Goal: Understand process/instructions: Learn how to perform a task or action

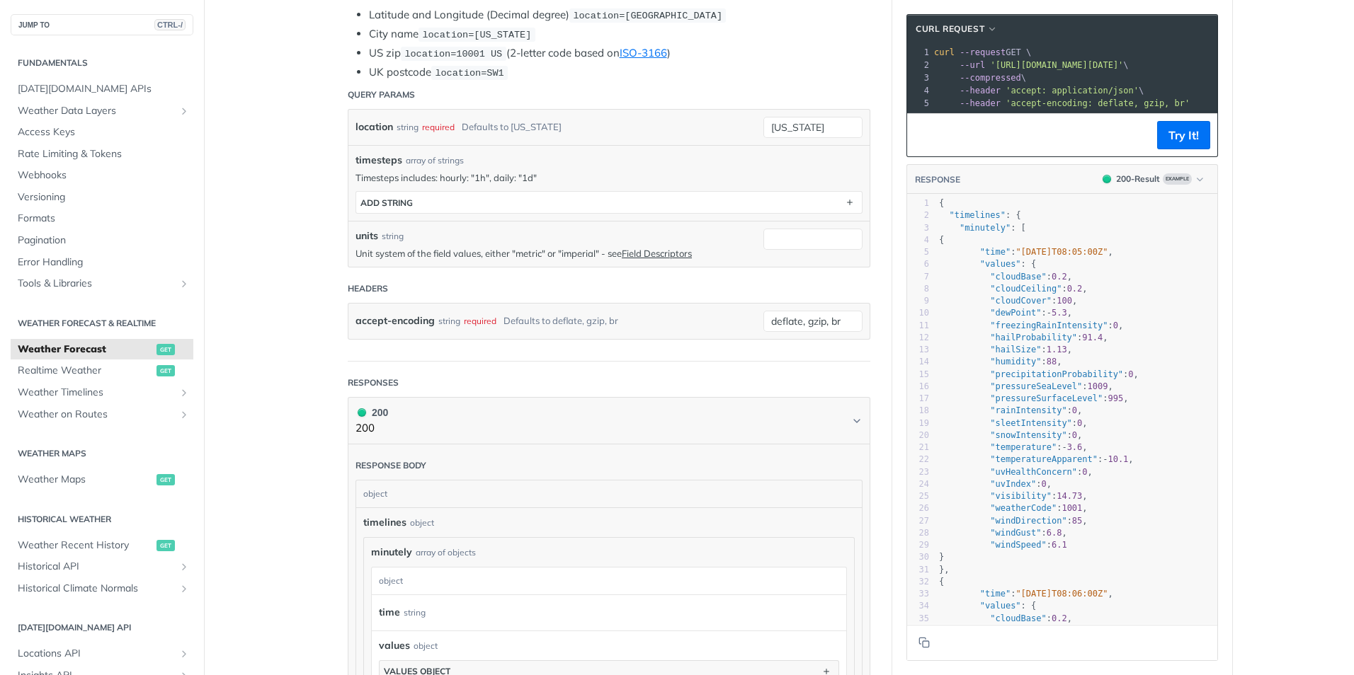
scroll to position [354, 0]
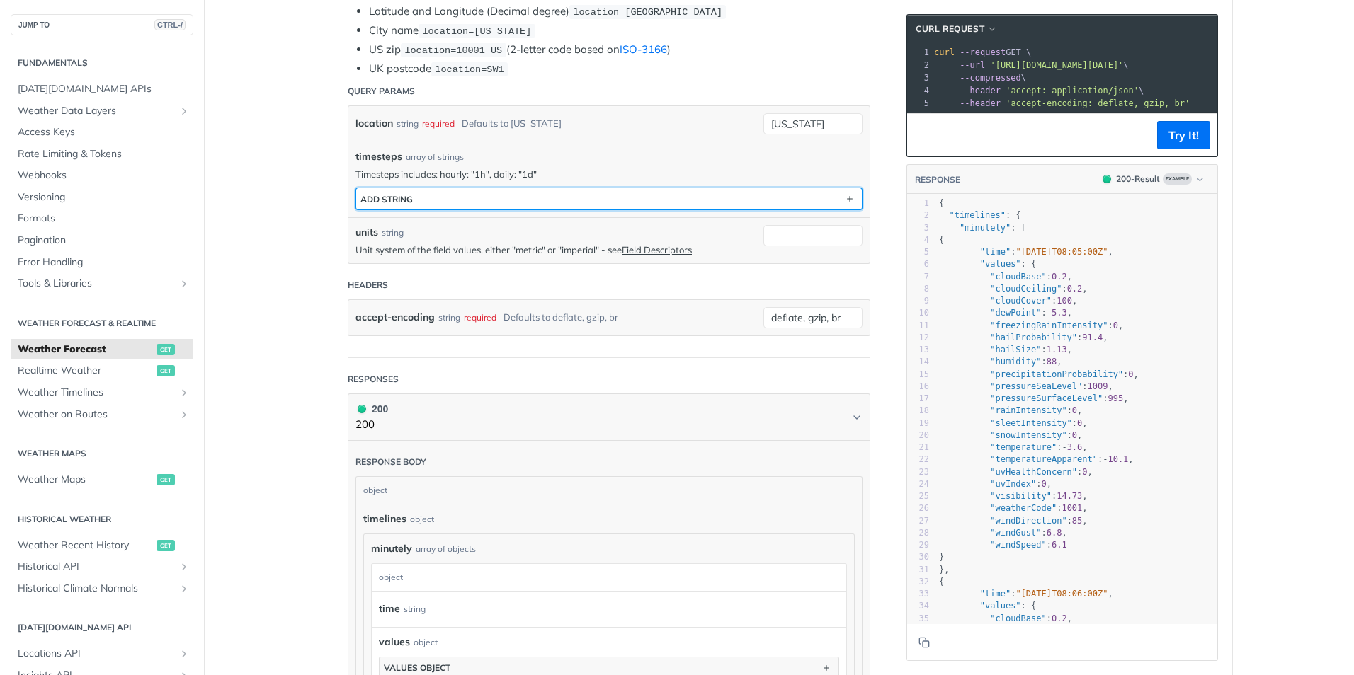
click at [484, 193] on button "ADD string" at bounding box center [609, 198] width 506 height 21
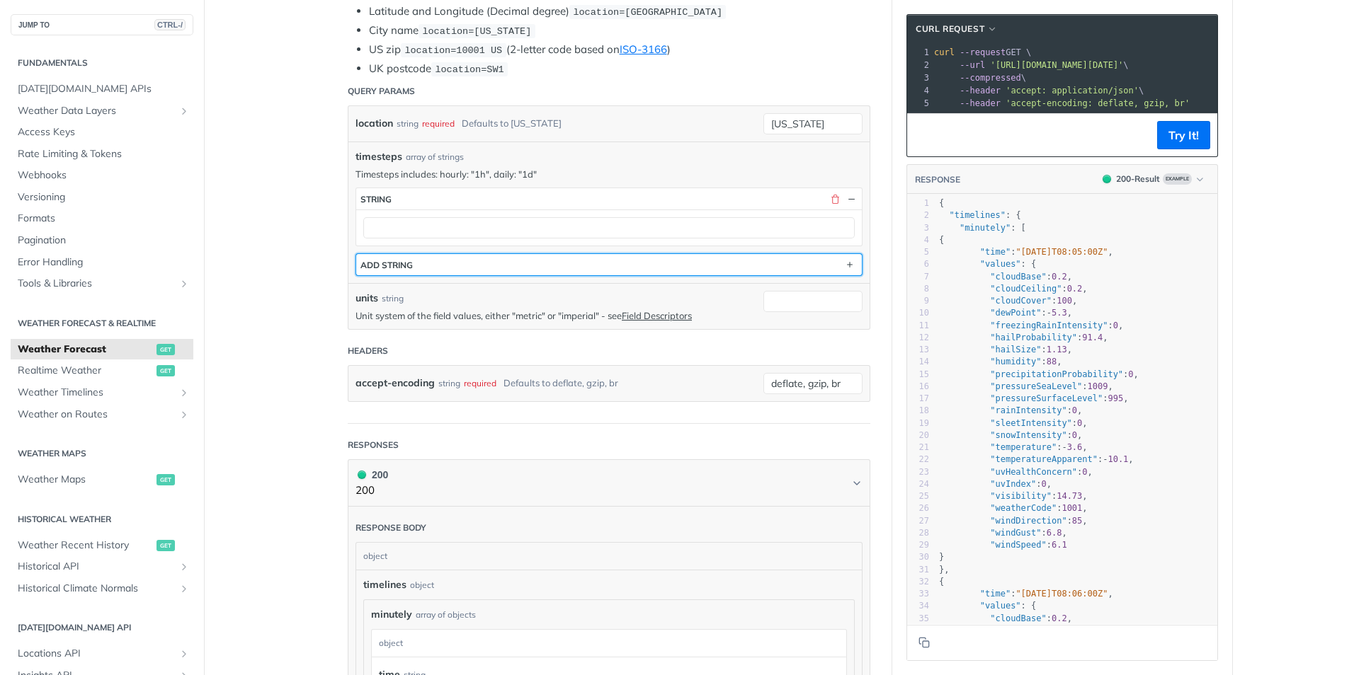
click at [482, 255] on button "ADD string" at bounding box center [609, 264] width 506 height 21
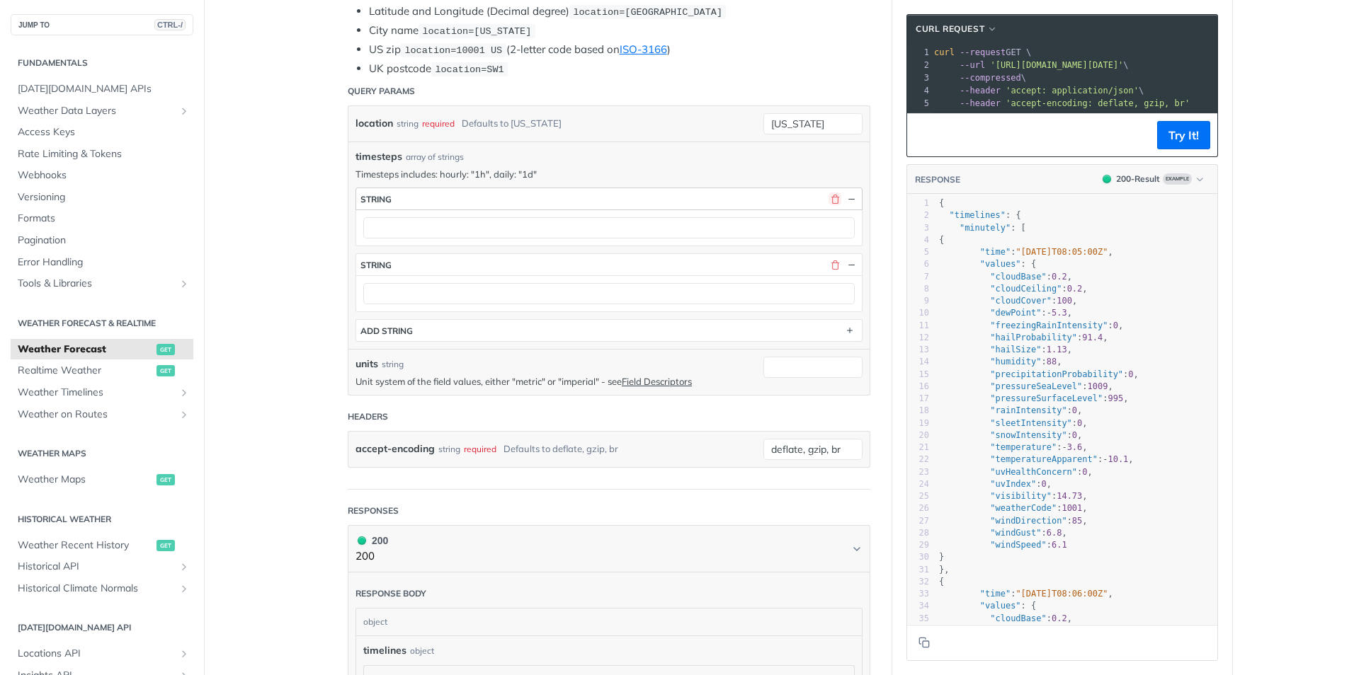
click at [828, 193] on button "button" at bounding box center [834, 199] width 13 height 13
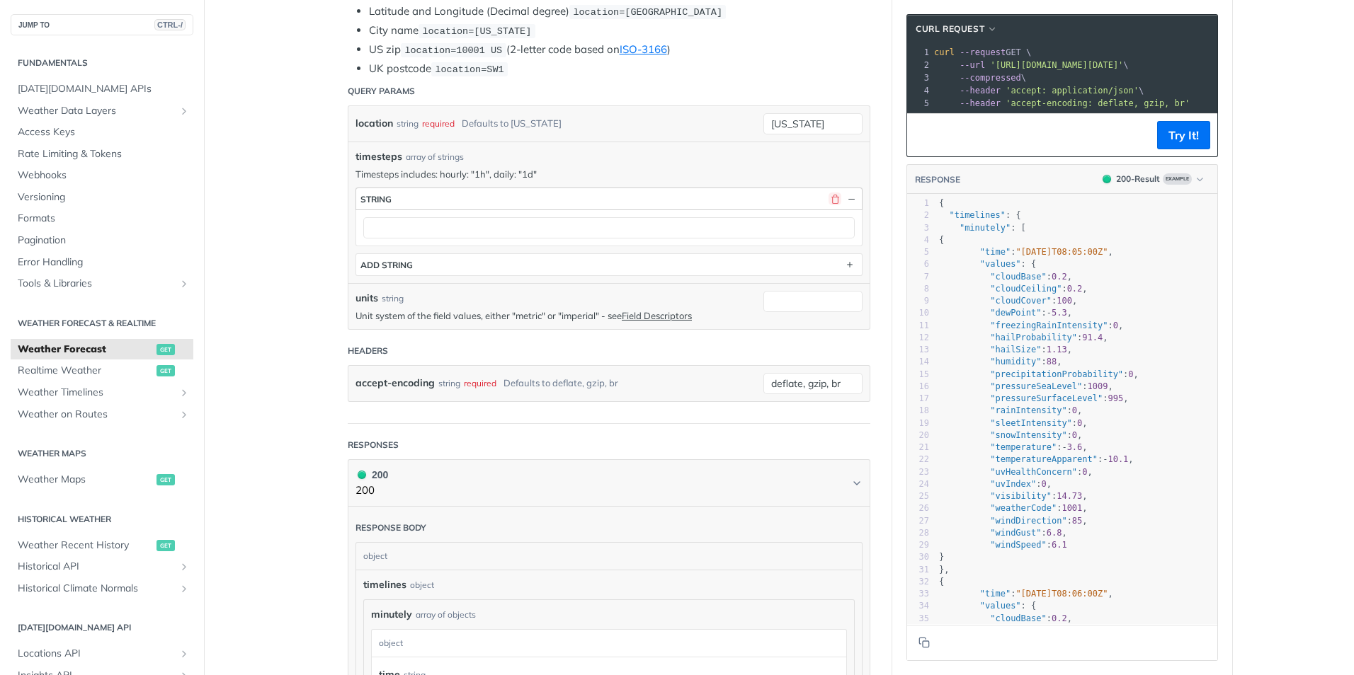
click at [828, 198] on button "button" at bounding box center [834, 199] width 13 height 13
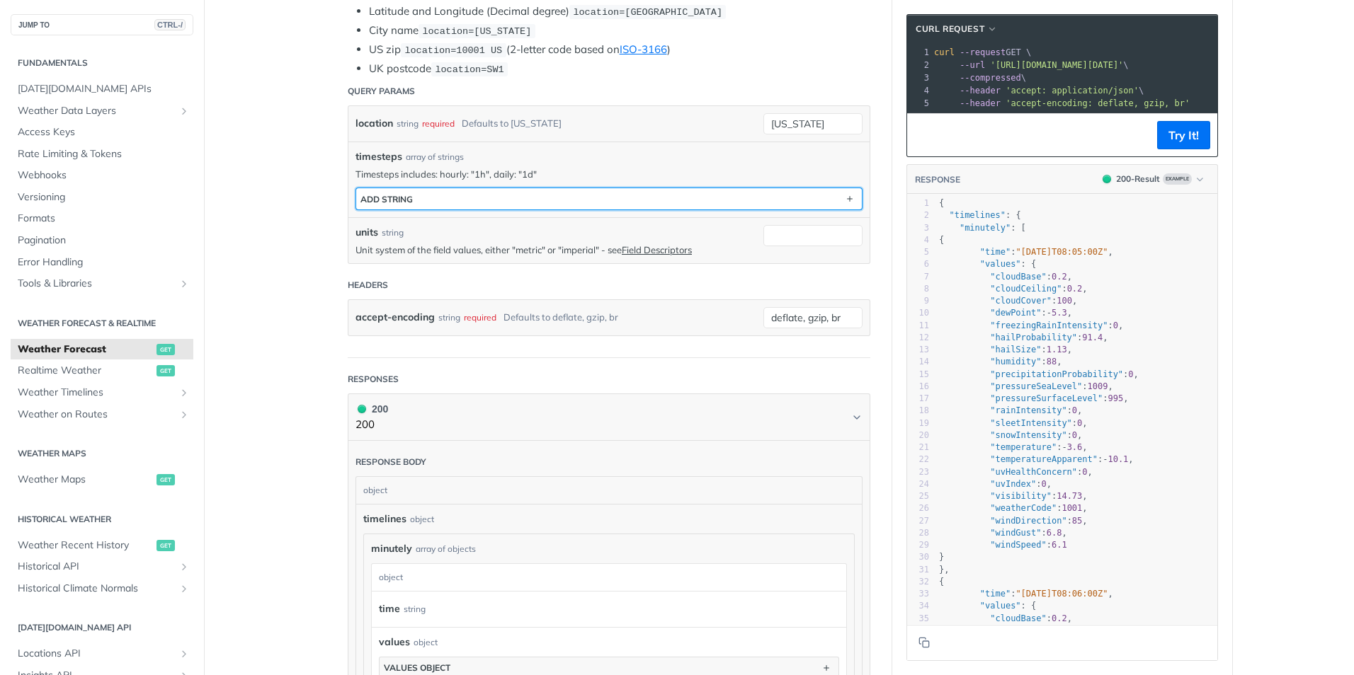
click at [471, 198] on button "ADD string" at bounding box center [609, 198] width 506 height 21
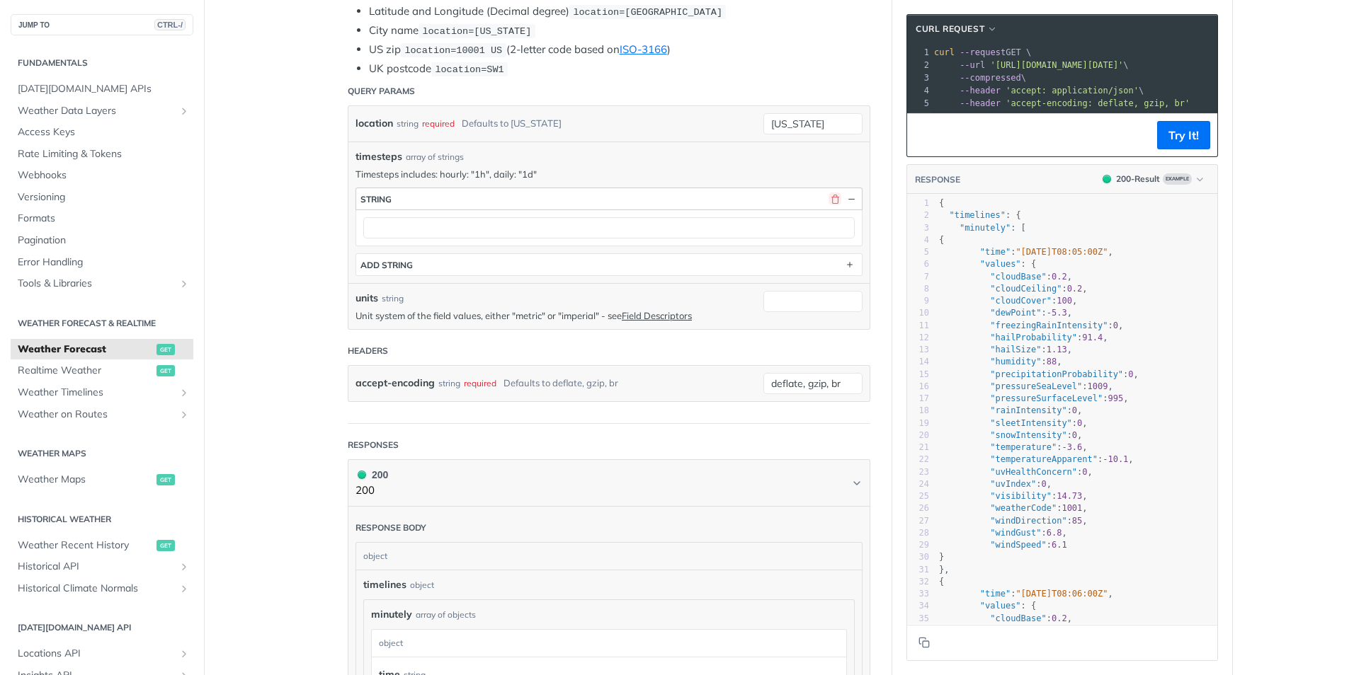
click at [833, 201] on button "button" at bounding box center [834, 199] width 13 height 13
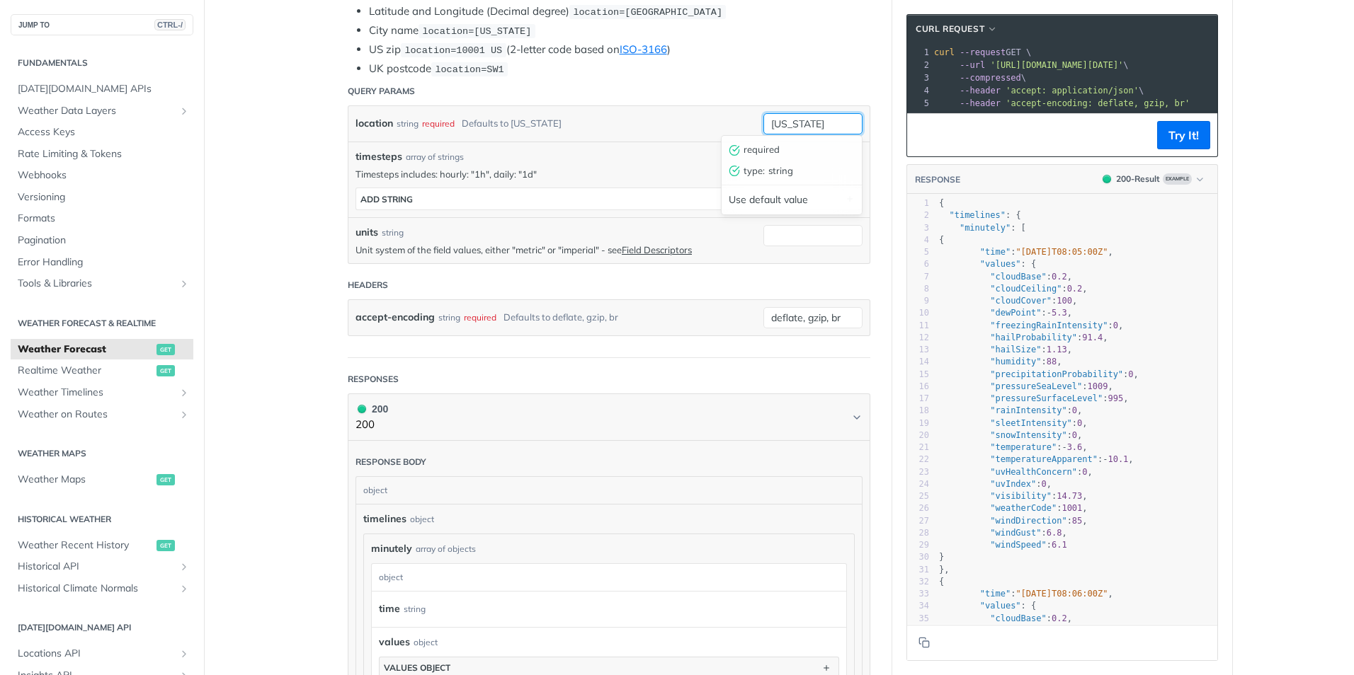
click at [813, 124] on input "new york" at bounding box center [812, 123] width 99 height 21
drag, startPoint x: 822, startPoint y: 125, endPoint x: 735, endPoint y: 112, distance: 88.0
click at [735, 112] on div "location string required Defaults to new york new york required type : string U…" at bounding box center [608, 123] width 521 height 35
type input "Tczew"
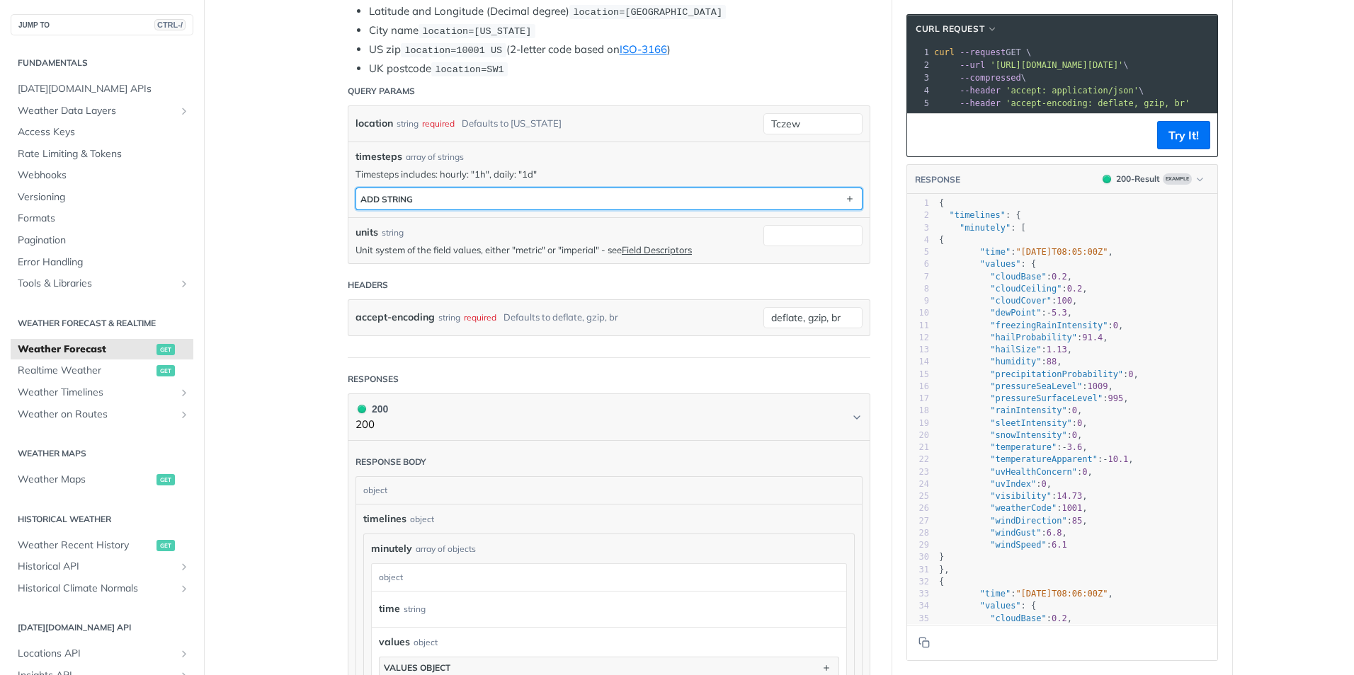
click at [614, 201] on button "ADD string" at bounding box center [609, 198] width 506 height 21
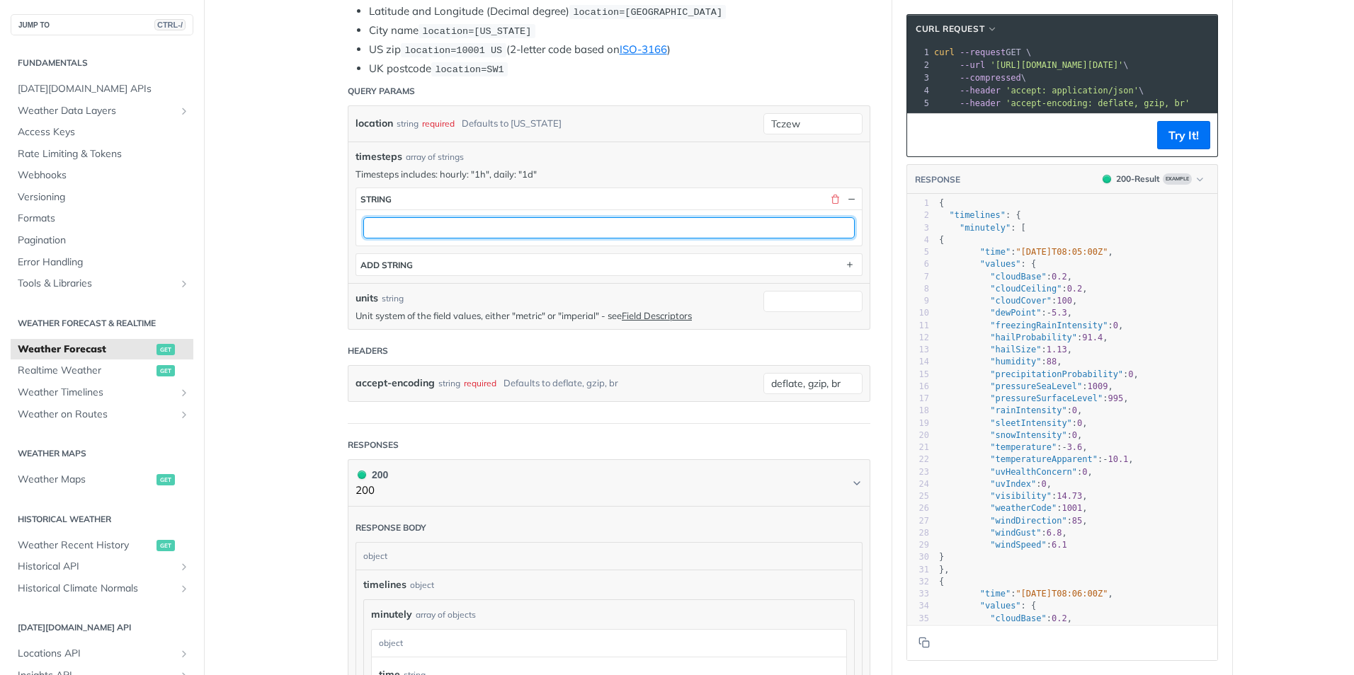
click at [547, 219] on input "text" at bounding box center [608, 227] width 491 height 21
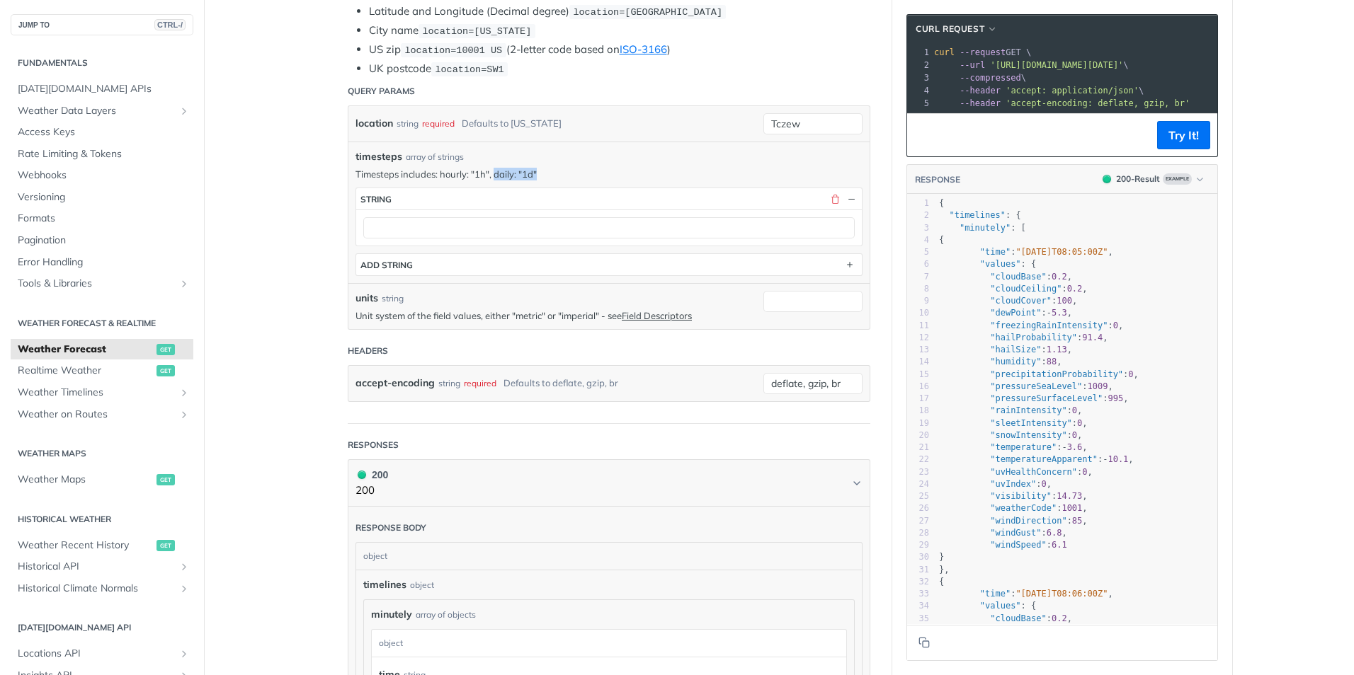
drag, startPoint x: 520, startPoint y: 173, endPoint x: 490, endPoint y: 174, distance: 29.7
click at [490, 174] on p "Timesteps includes: hourly: "1h", daily: "1d"" at bounding box center [608, 174] width 507 height 13
copy p "daily: "1d""
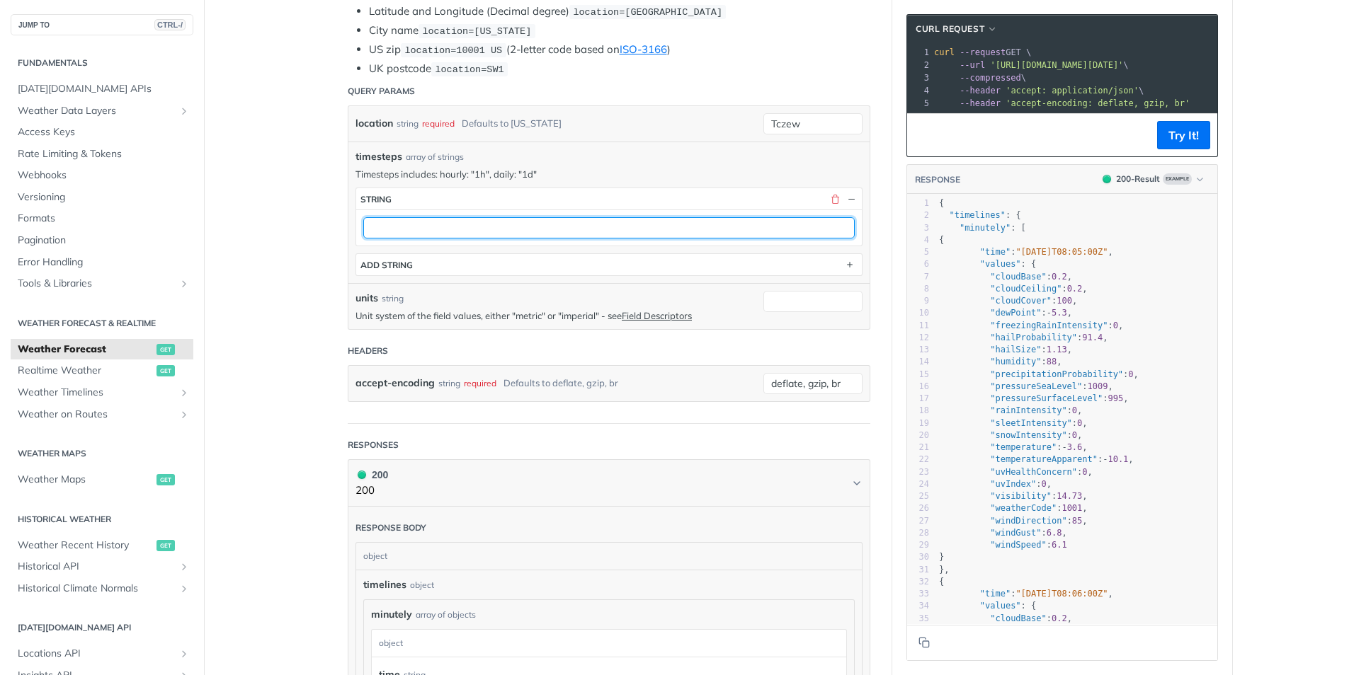
click at [470, 222] on input "text" at bounding box center [608, 227] width 491 height 21
paste input "daily: "1d""
type input "daily: "1d""
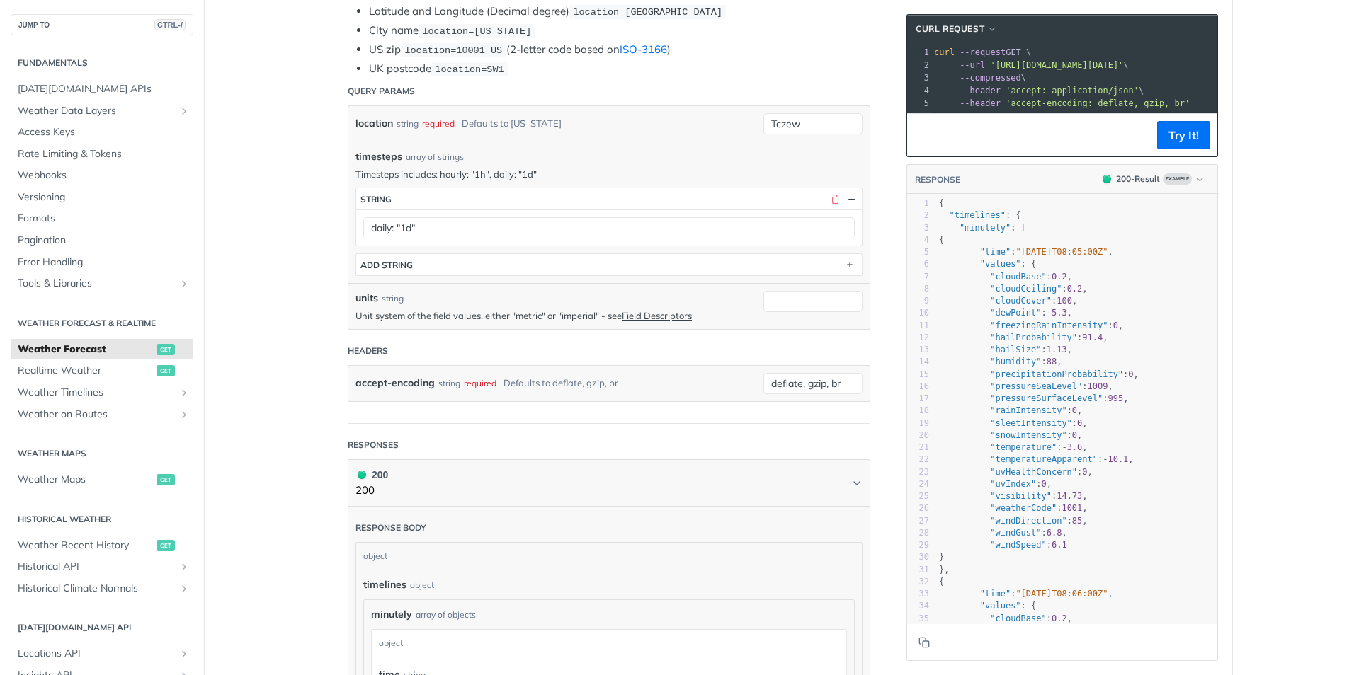
click at [709, 337] on header "Headers" at bounding box center [609, 351] width 523 height 28
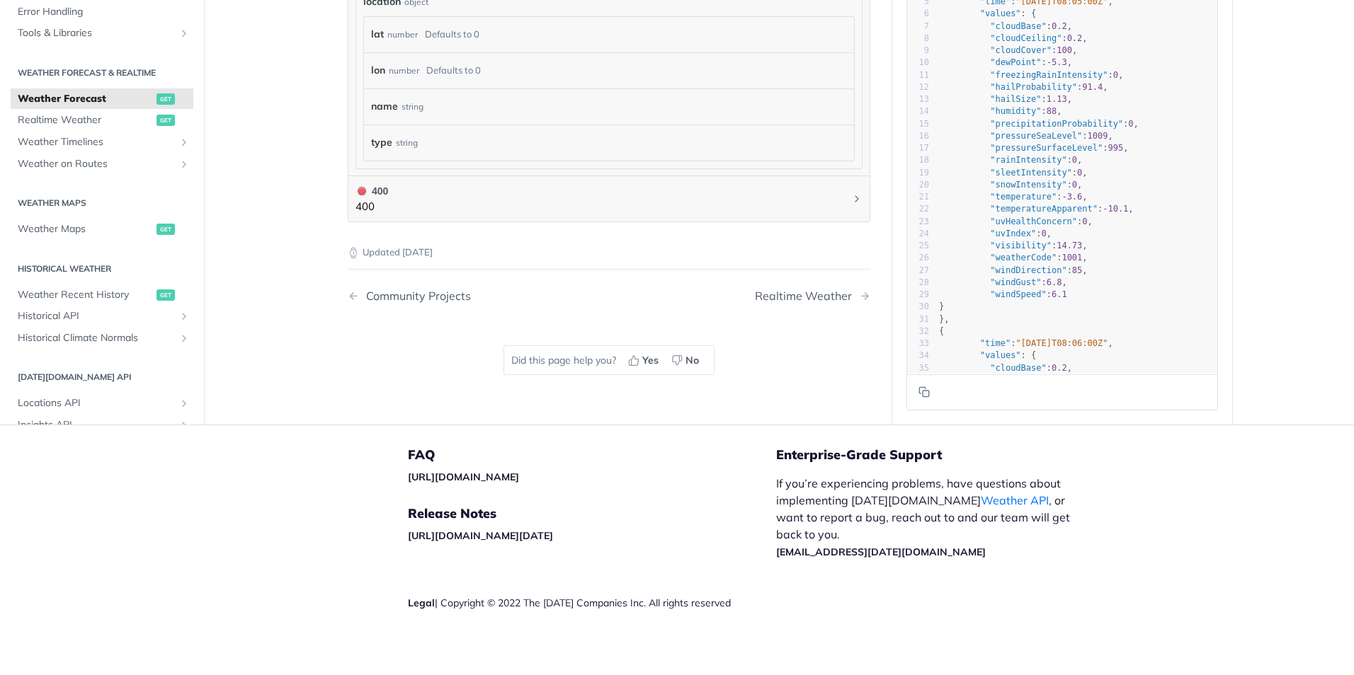
scroll to position [1460, 0]
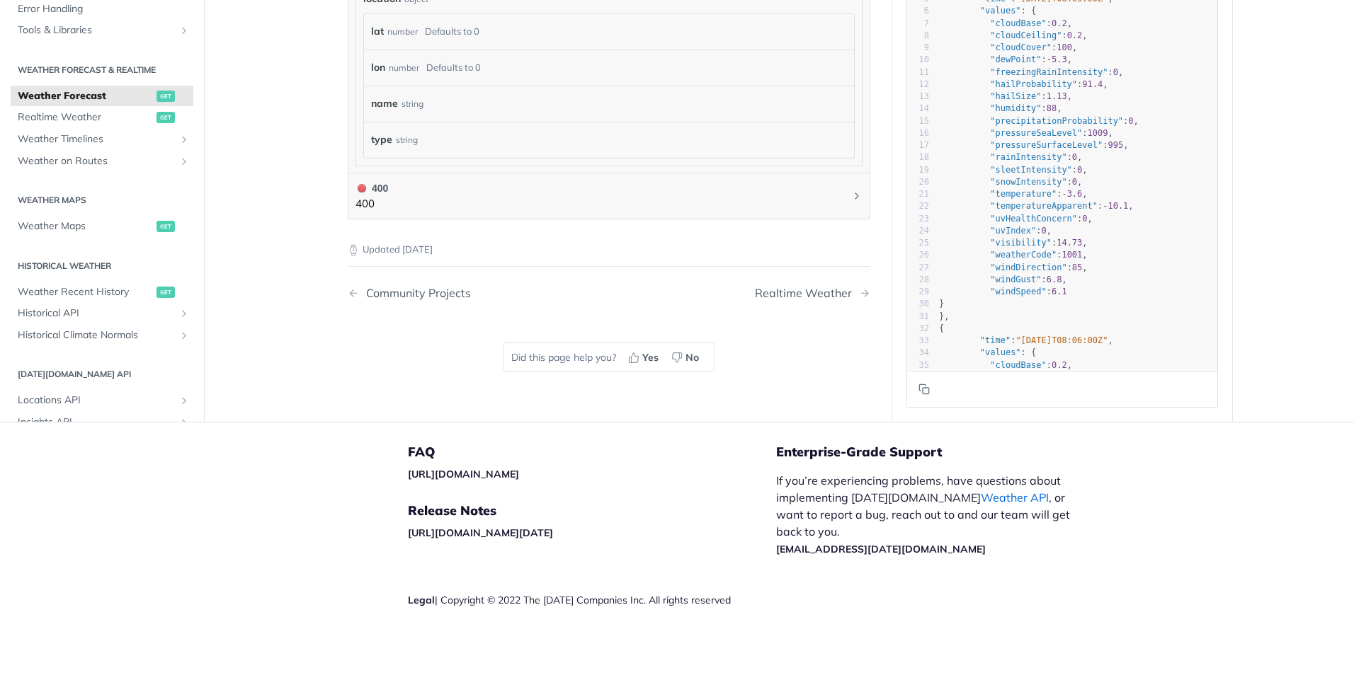
click at [981, 500] on link "Weather API" at bounding box center [1015, 498] width 68 height 14
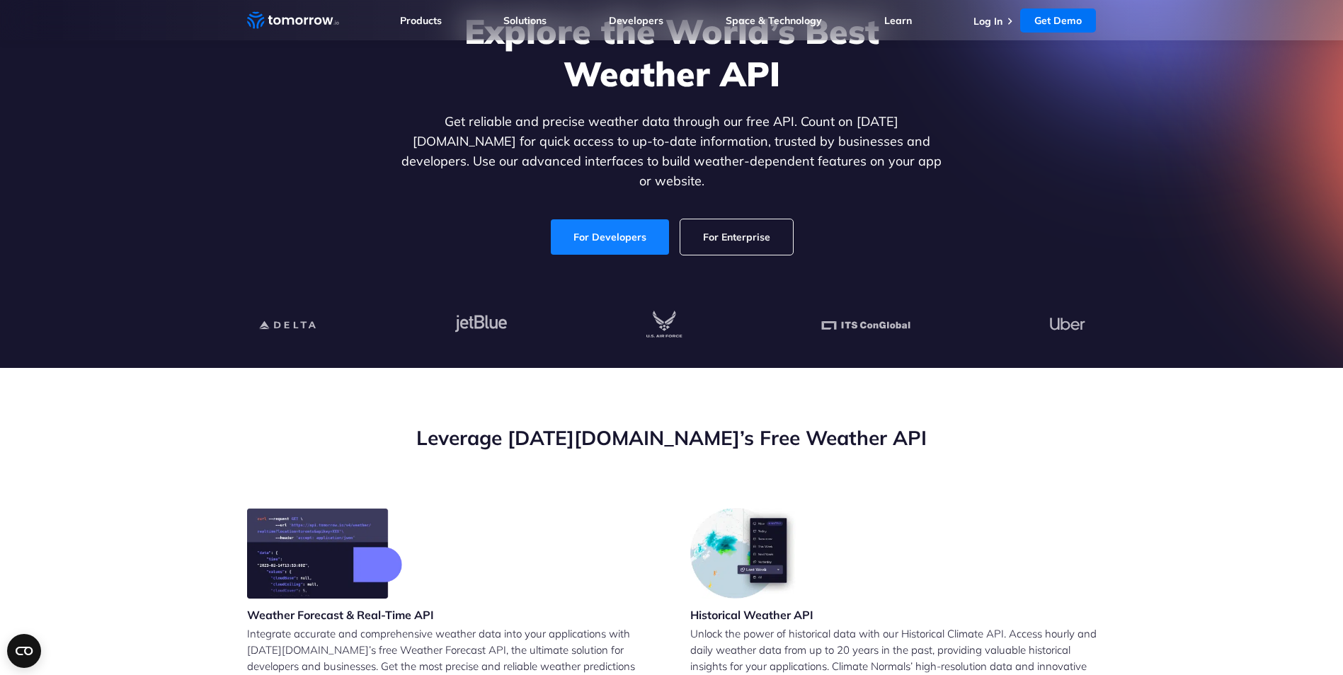
click at [620, 224] on link "For Developers" at bounding box center [610, 236] width 118 height 35
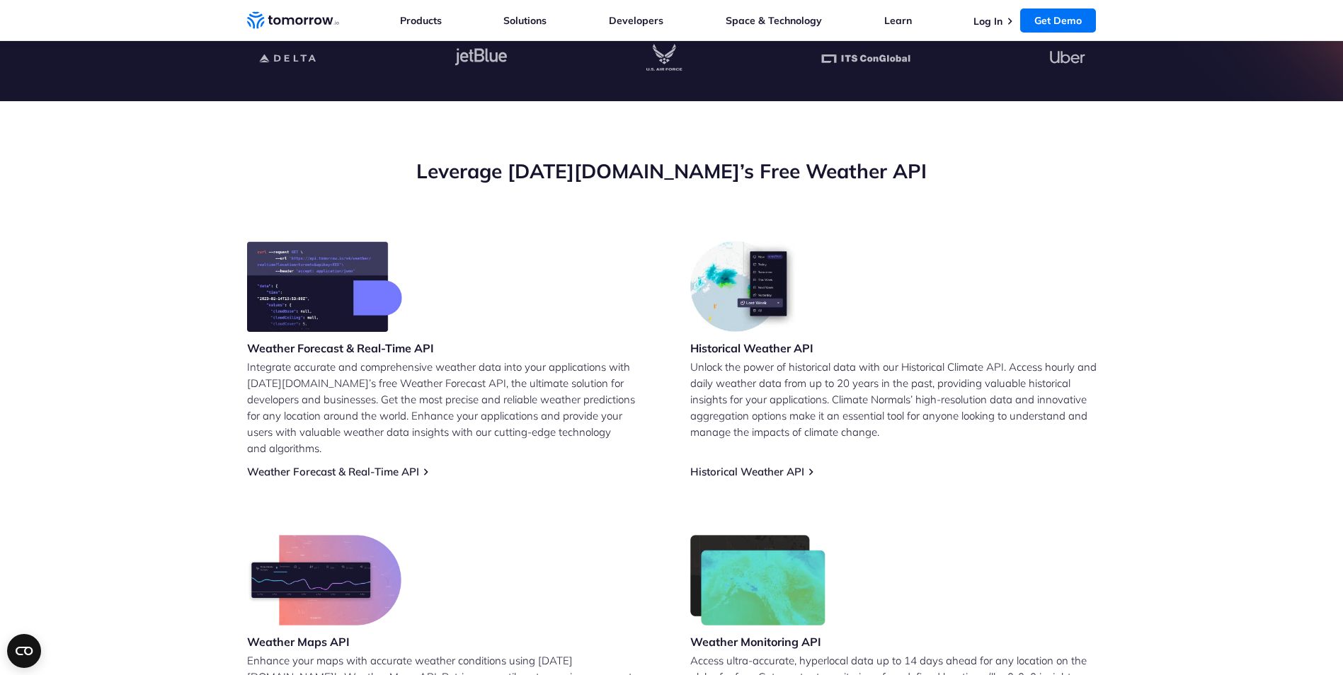
scroll to position [567, 0]
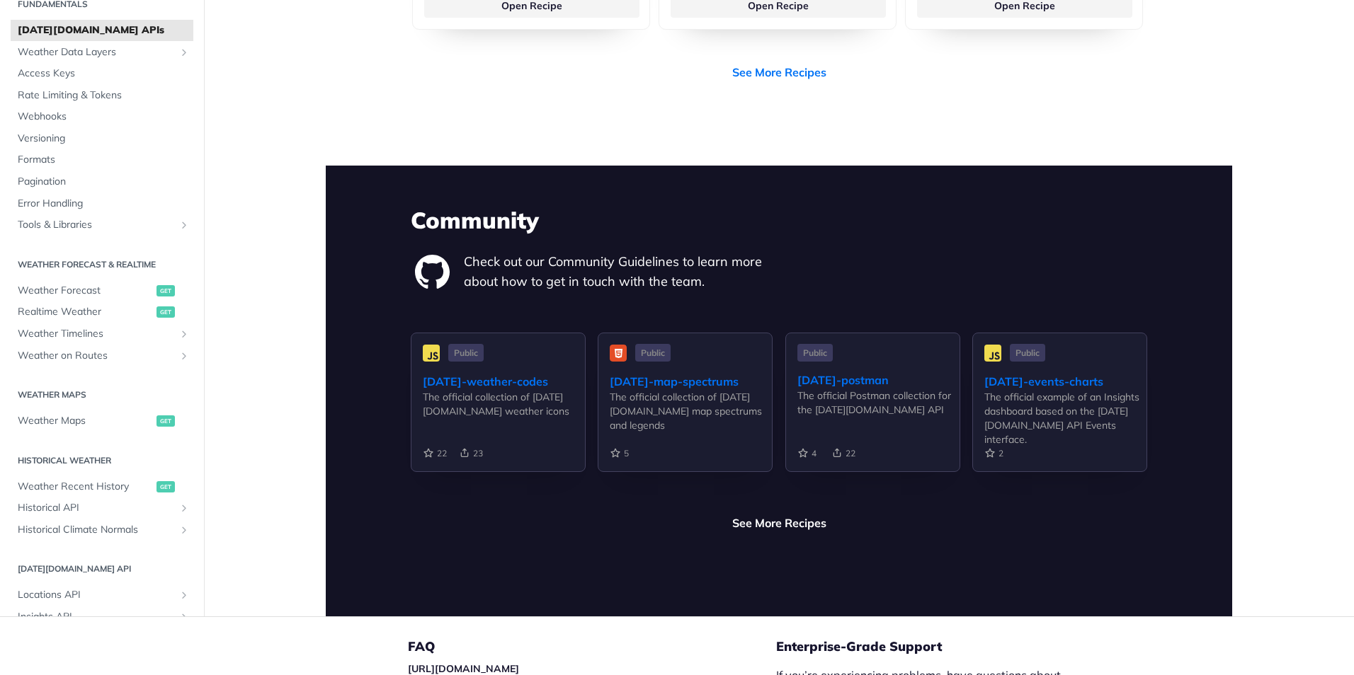
scroll to position [3327, 0]
